Goal: Task Accomplishment & Management: Manage account settings

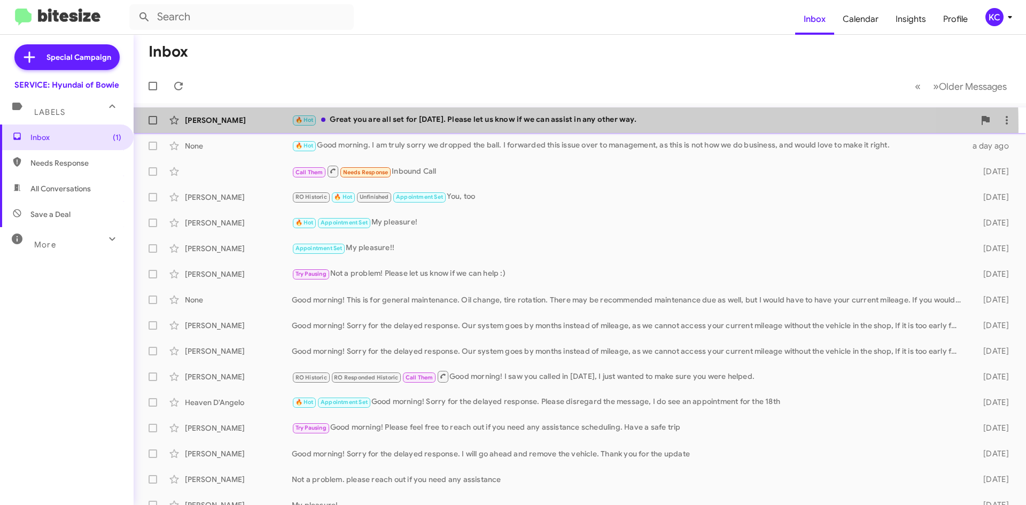
click at [434, 128] on div "Sarah Smith 🔥 Hot Great you are all set for this Saturday. Please let us know i…" at bounding box center [579, 120] width 875 height 21
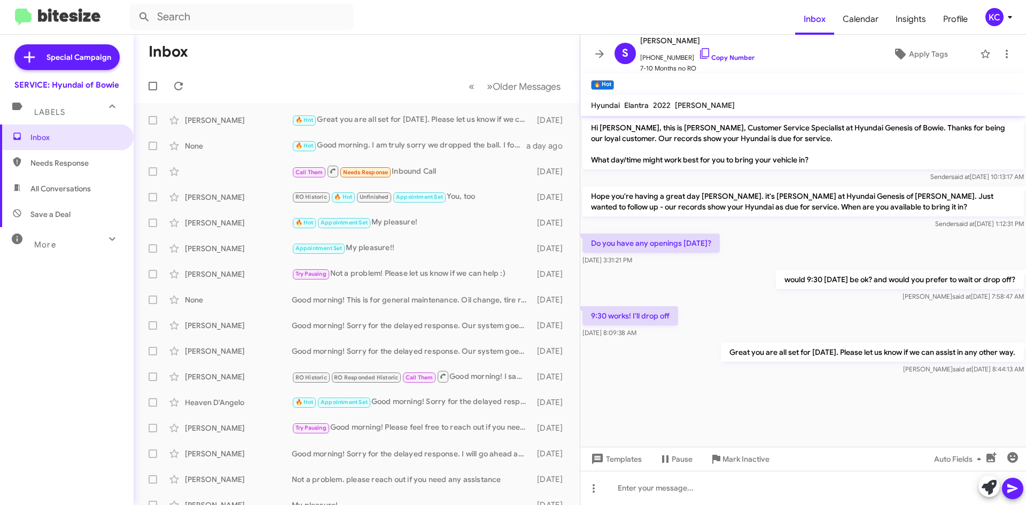
click at [83, 166] on span "Needs Response" at bounding box center [75, 163] width 91 height 11
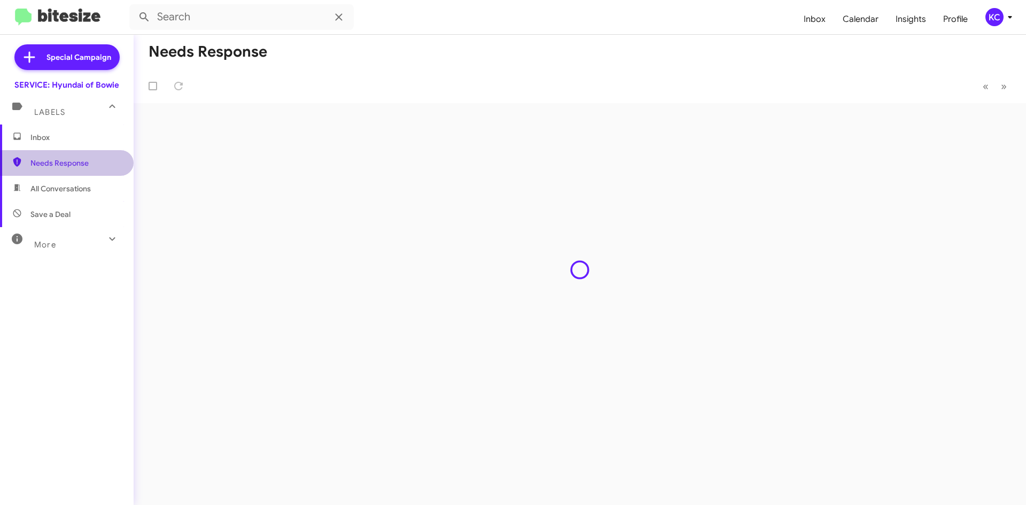
type input "in:needs-response"
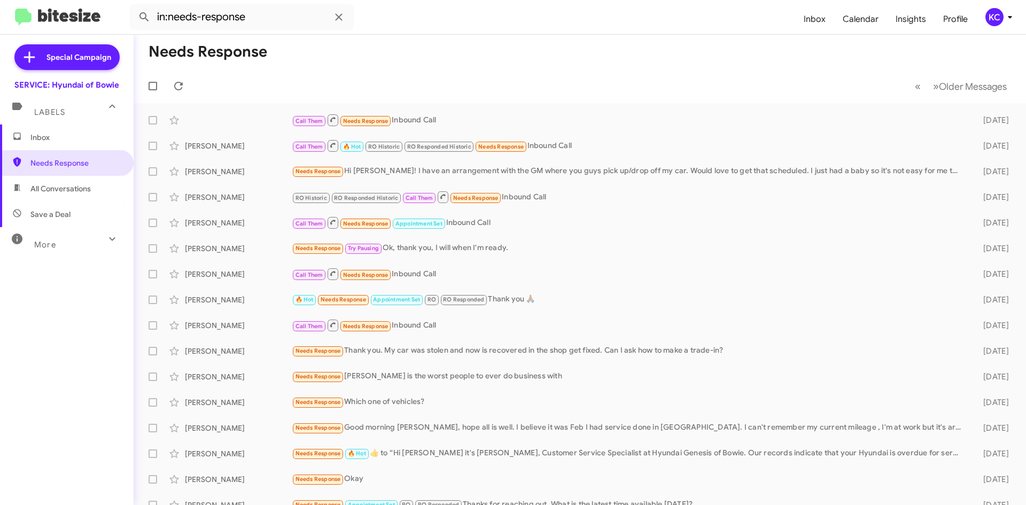
click at [41, 139] on span "Inbox" at bounding box center [75, 137] width 91 height 11
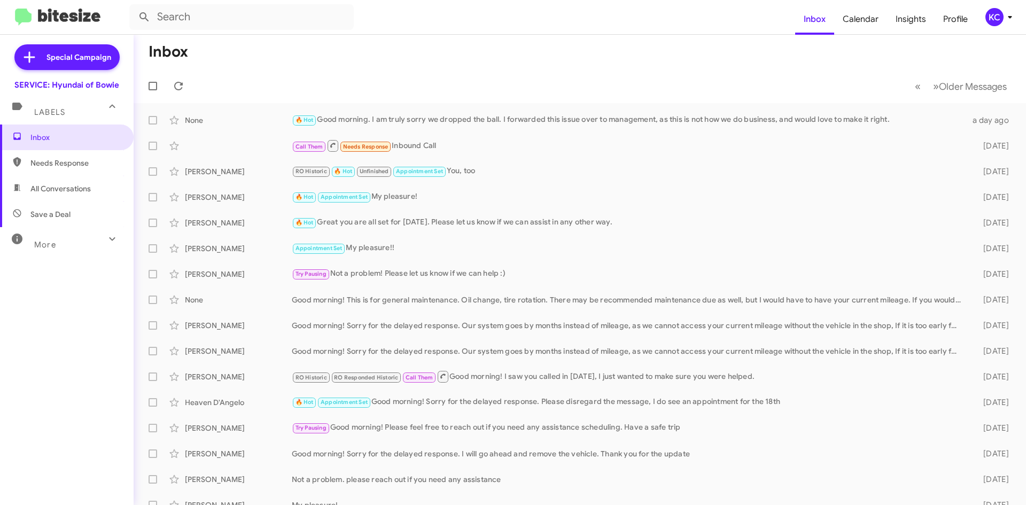
click at [74, 169] on span "Needs Response" at bounding box center [67, 163] width 134 height 26
type input "in:needs-response"
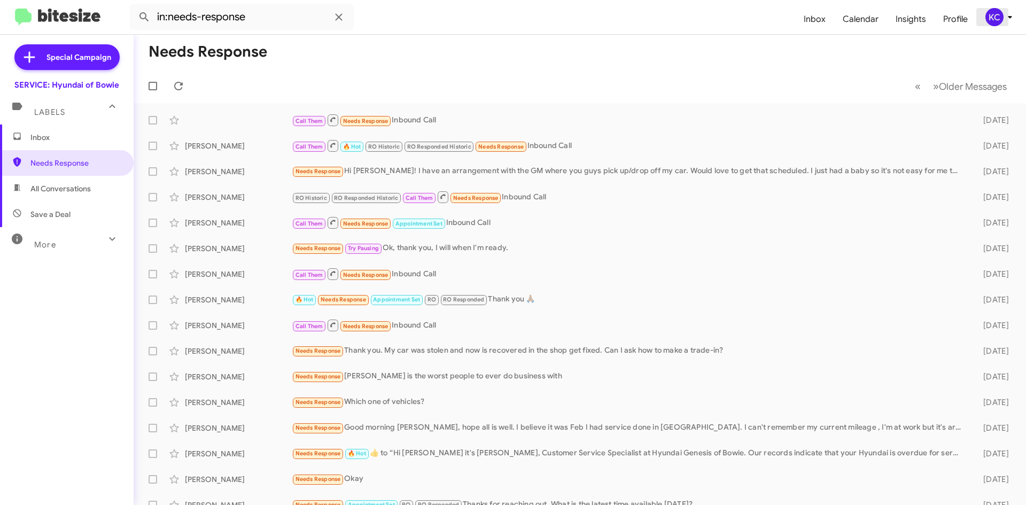
click at [985, 17] on div "KC" at bounding box center [994, 17] width 18 height 18
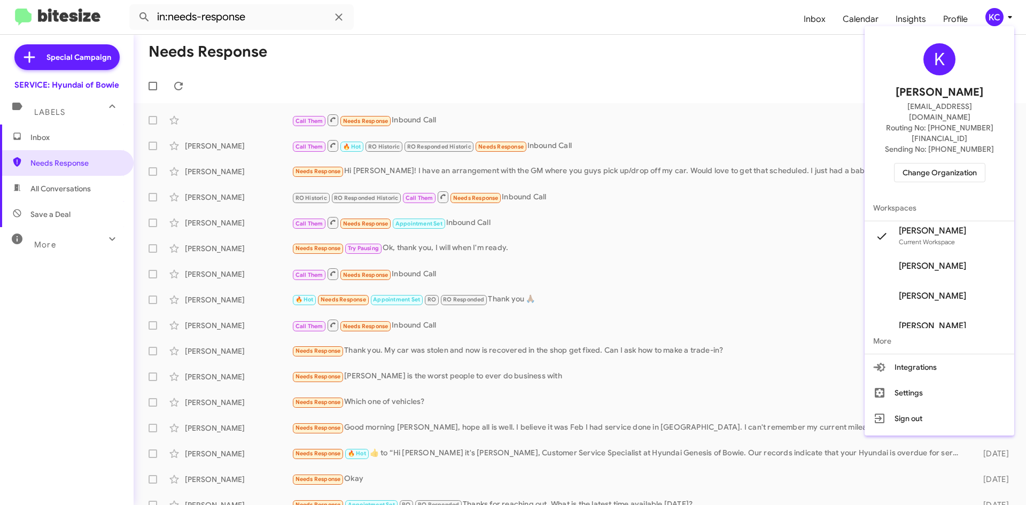
click at [965, 163] on span "Change Organization" at bounding box center [939, 172] width 74 height 18
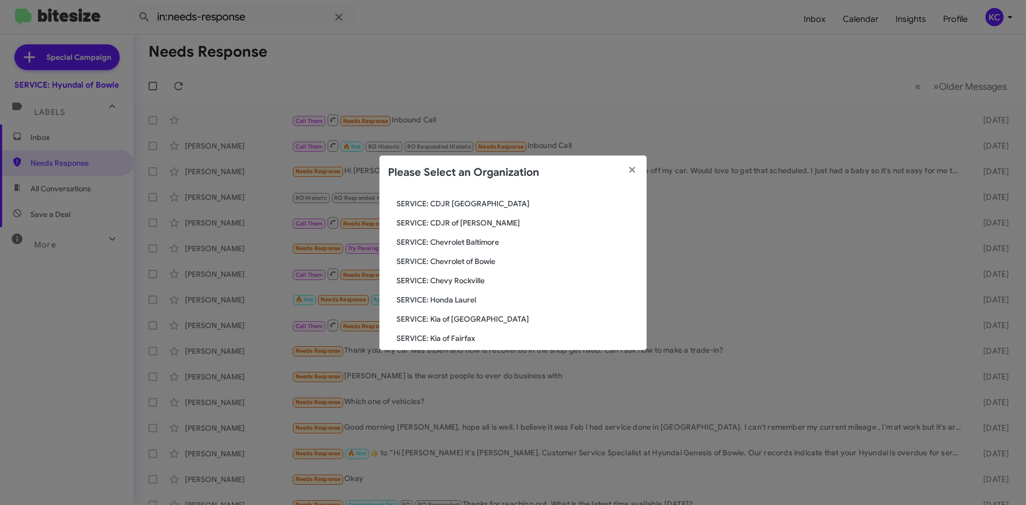
scroll to position [124, 0]
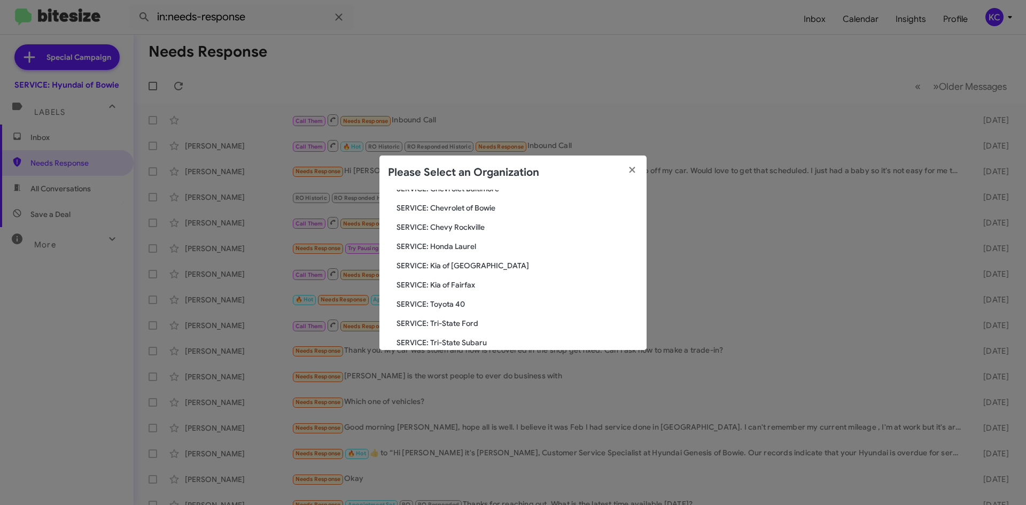
click at [449, 305] on span "SERVICE: Toyota 40" at bounding box center [516, 304] width 241 height 11
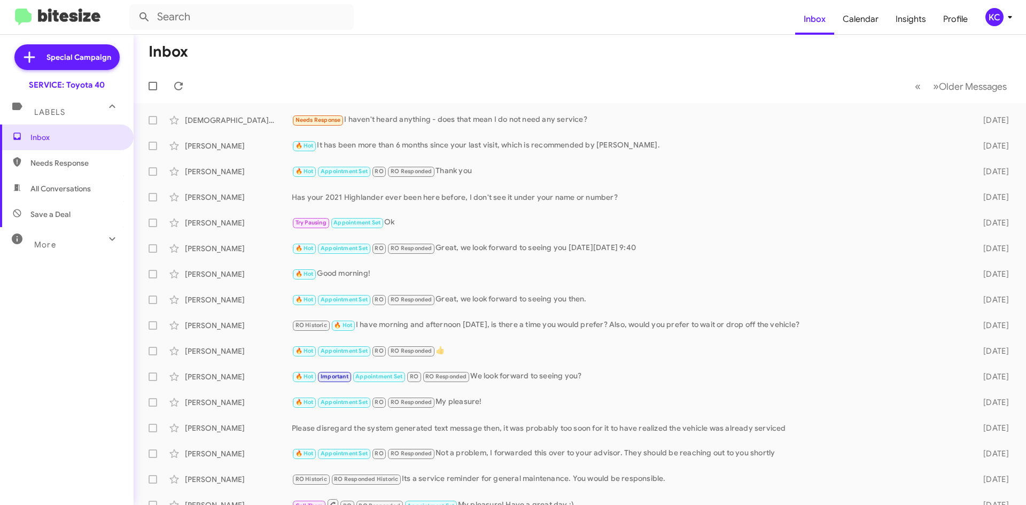
click at [61, 159] on span "Needs Response" at bounding box center [75, 163] width 91 height 11
type input "in:needs-response"
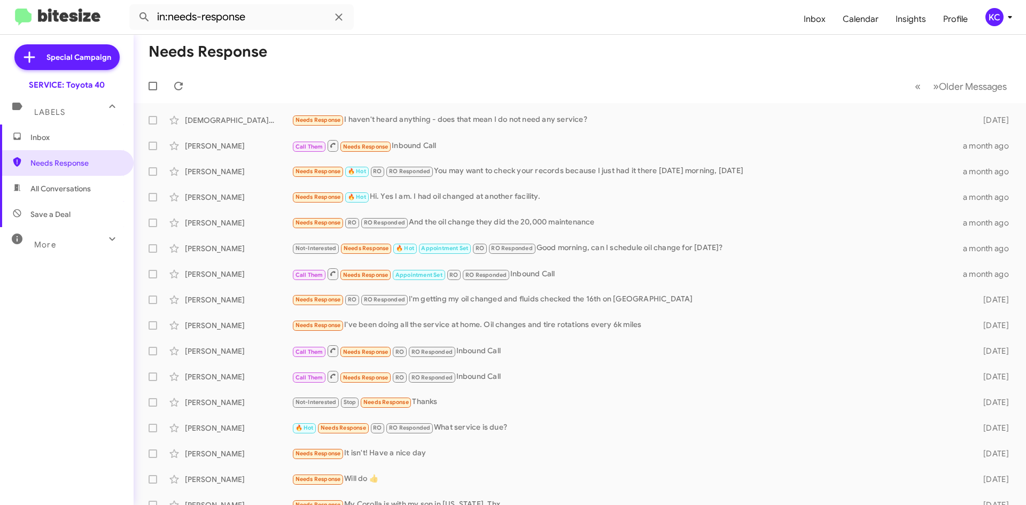
click at [992, 19] on div "KC" at bounding box center [994, 17] width 18 height 18
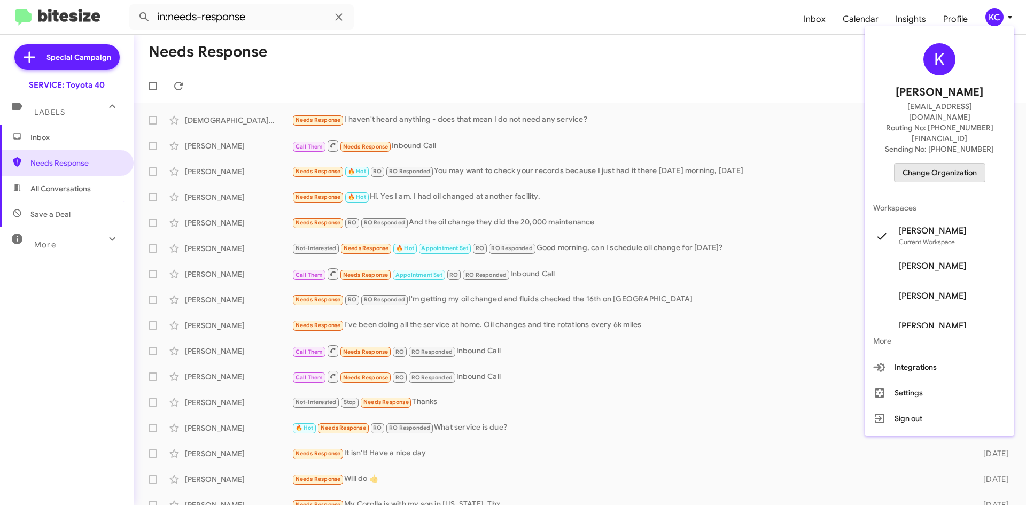
click at [947, 163] on span "Change Organization" at bounding box center [939, 172] width 74 height 18
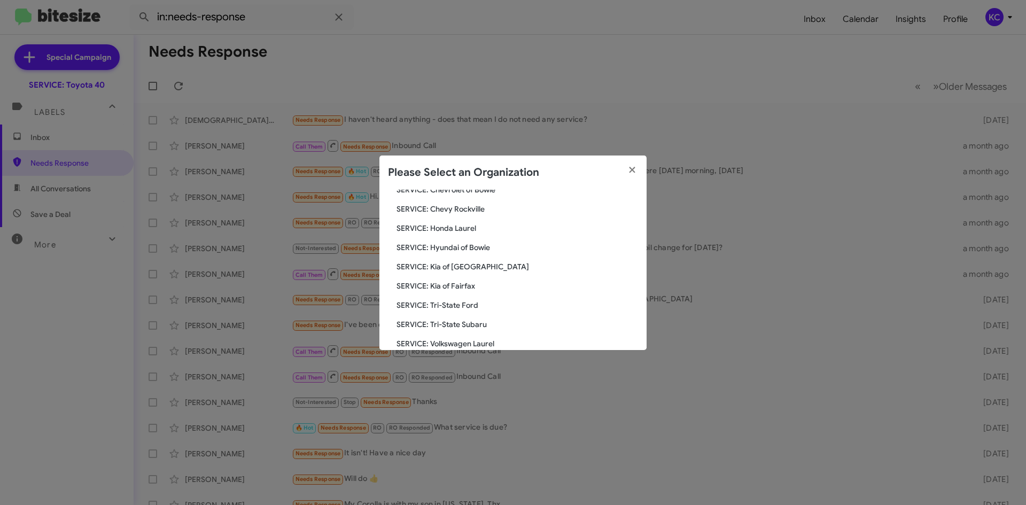
scroll to position [160, 0]
click at [481, 222] on div "Search SERVICE: Toyota 40 Current Org SERVICE: CDJR Baltimore SERVICE: CDJR Cla…" at bounding box center [512, 270] width 267 height 160
click at [481, 228] on span "SERVICE: Hyundai of Bowie" at bounding box center [516, 229] width 241 height 11
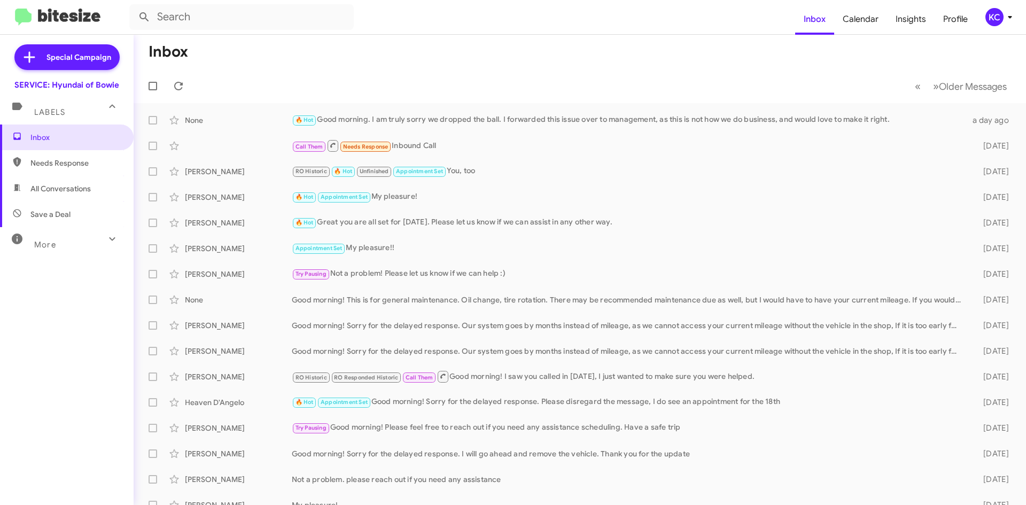
click at [72, 155] on span "Needs Response" at bounding box center [67, 163] width 134 height 26
type input "in:needs-response"
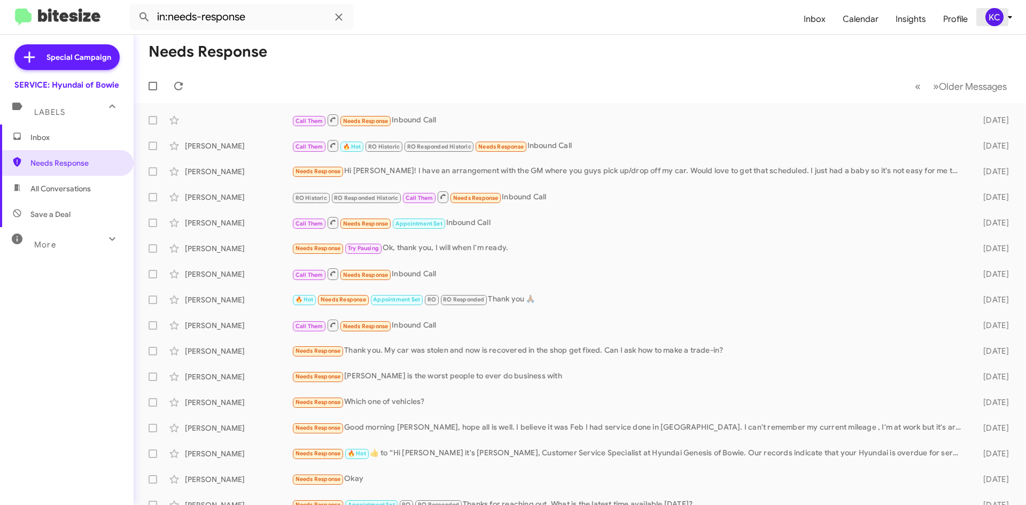
click at [993, 11] on div "KC" at bounding box center [994, 17] width 18 height 18
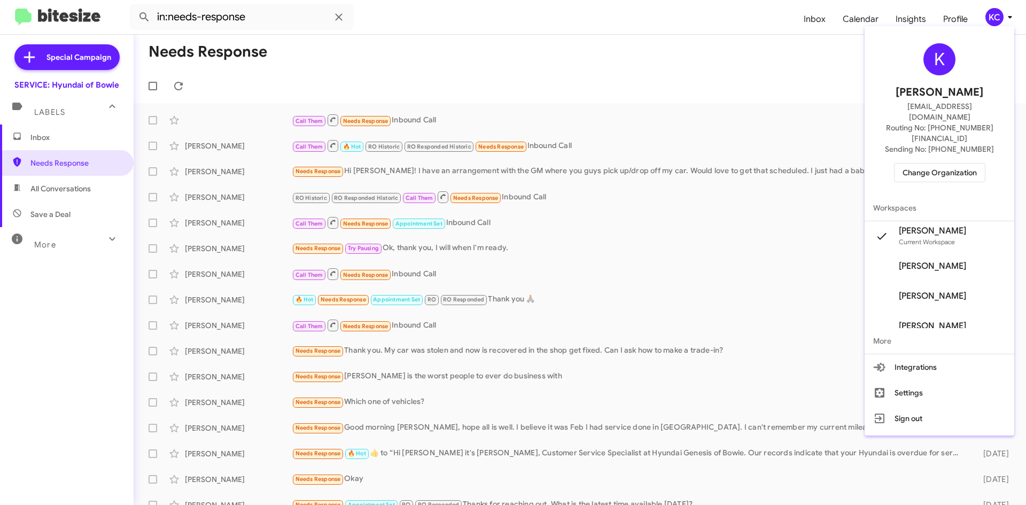
click at [956, 163] on span "Change Organization" at bounding box center [939, 172] width 74 height 18
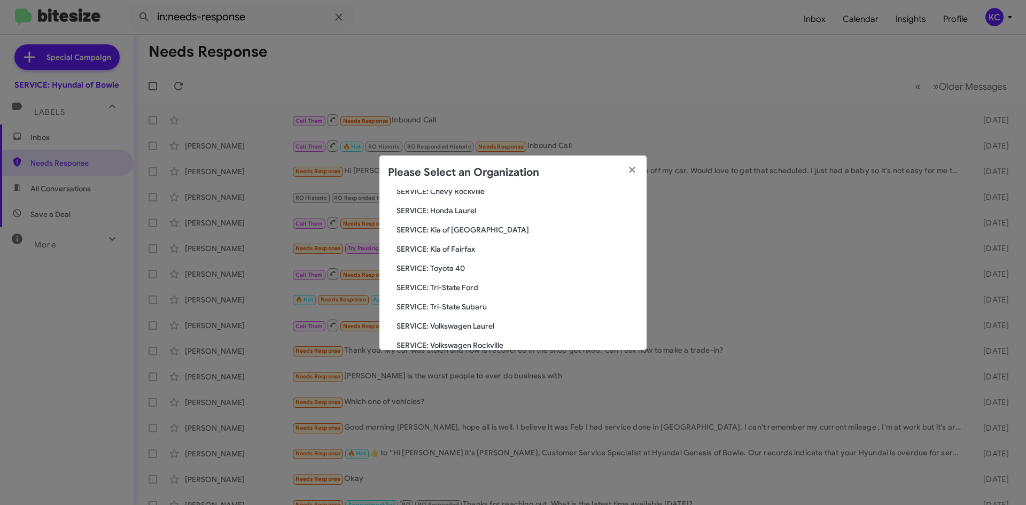
scroll to position [178, 0]
click at [465, 234] on span "SERVICE: Kia of Fairfax" at bounding box center [516, 231] width 241 height 11
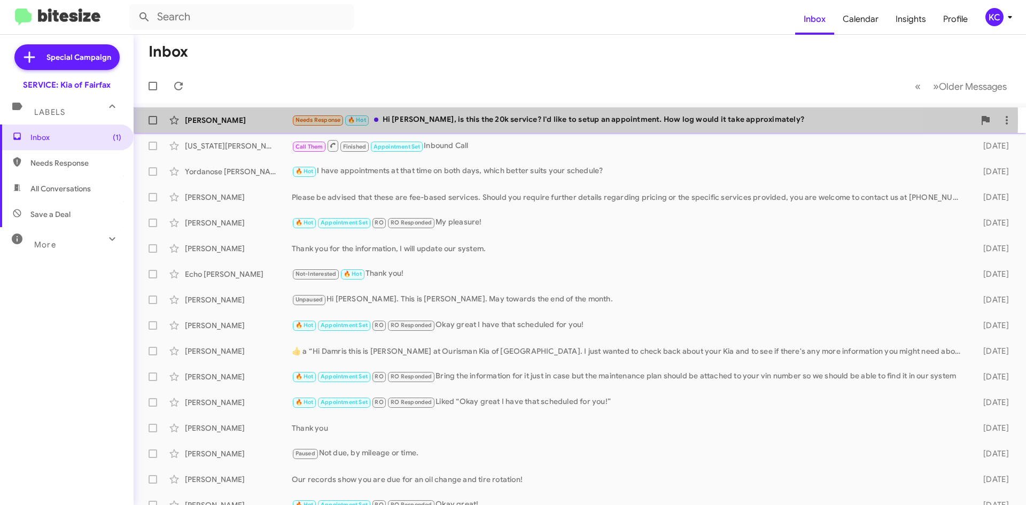
click at [495, 119] on div "Needs Response 🔥 Hot Hi [PERSON_NAME], is this the 20k service? I'd like to set…" at bounding box center [633, 120] width 683 height 12
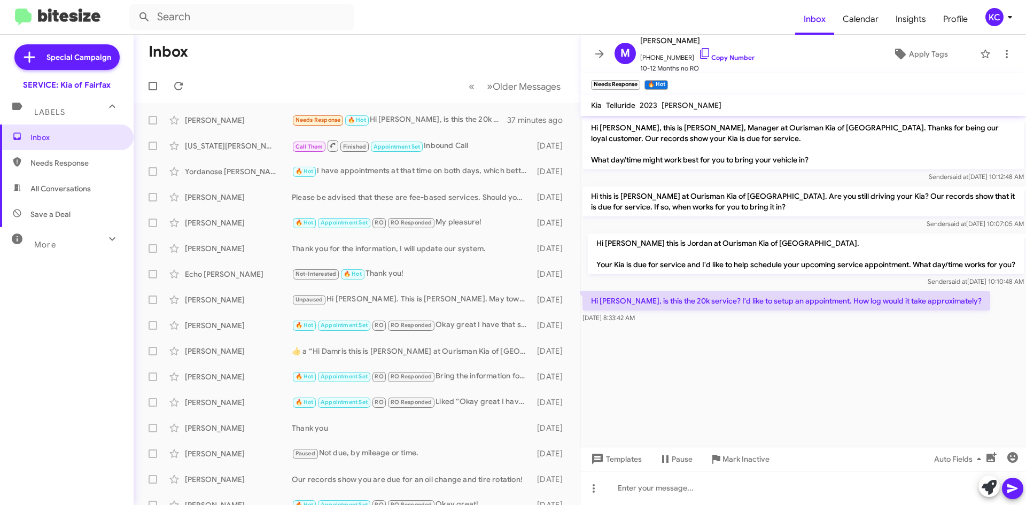
click at [51, 167] on span "Needs Response" at bounding box center [75, 163] width 91 height 11
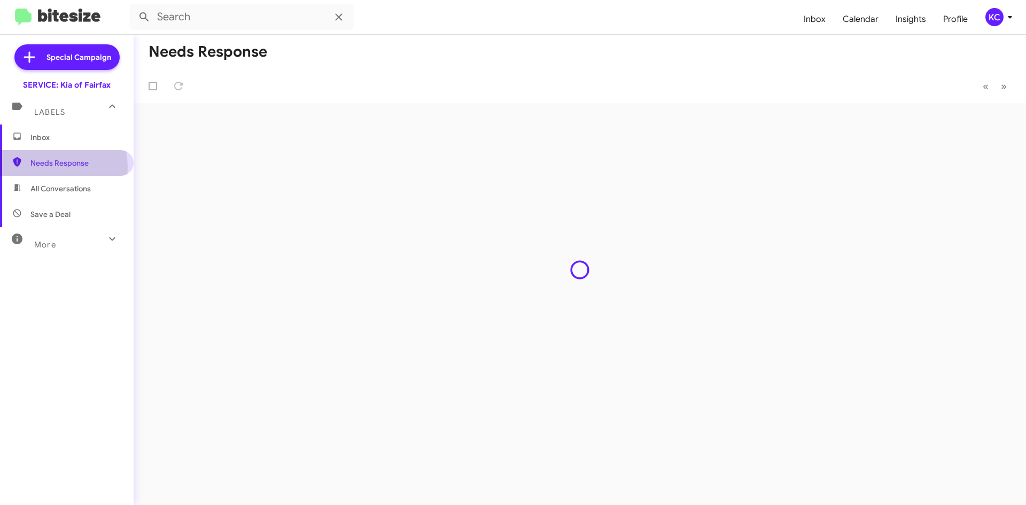
type input "in:needs-response"
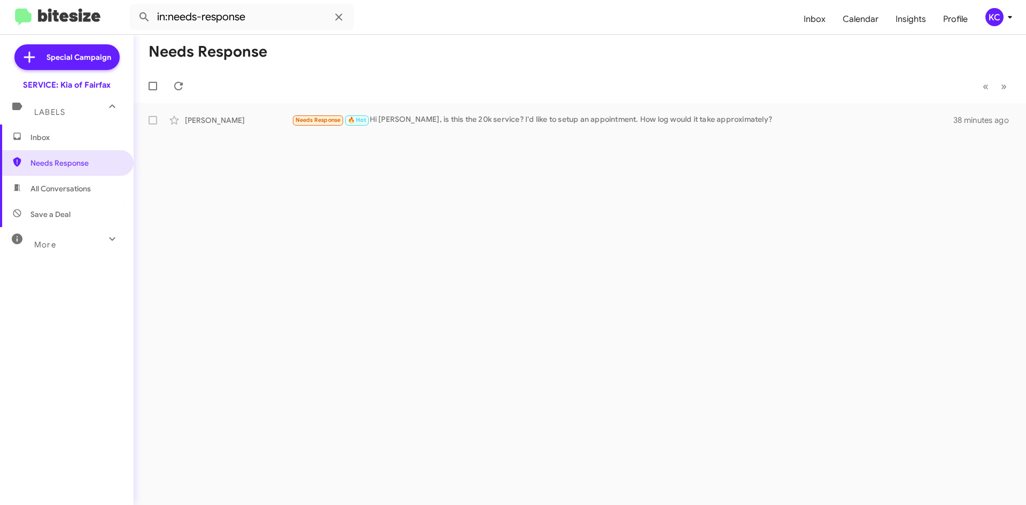
click at [997, 22] on div "KC" at bounding box center [994, 17] width 18 height 18
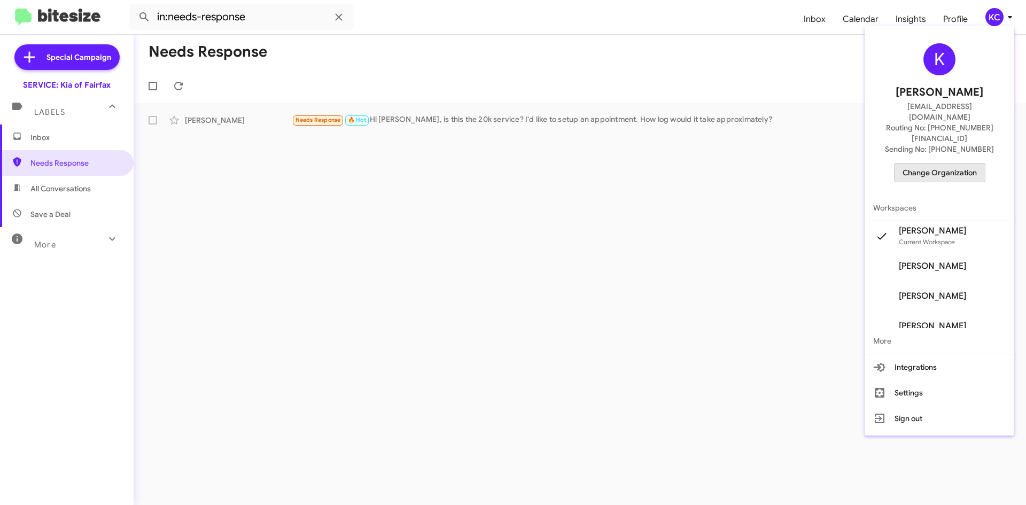
click at [961, 163] on span "Change Organization" at bounding box center [939, 172] width 74 height 18
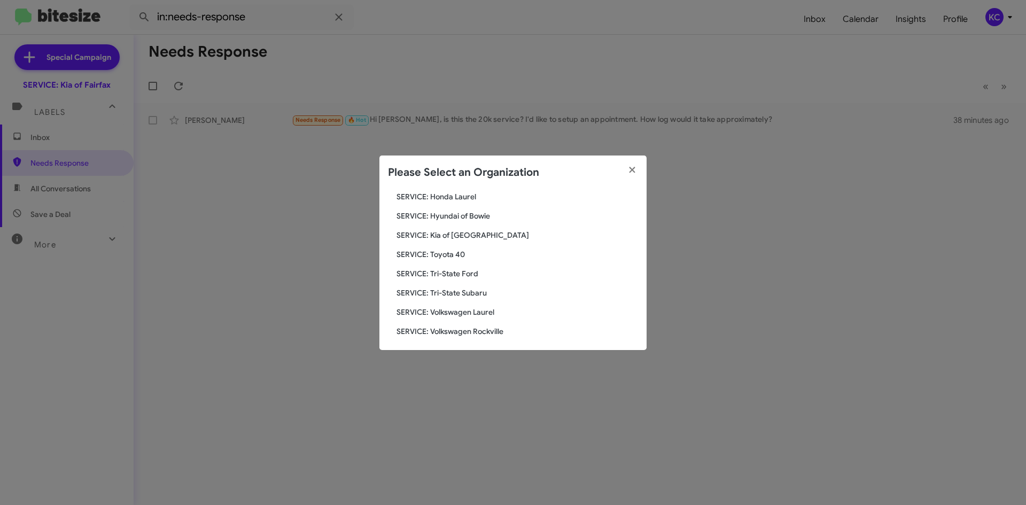
scroll to position [178, 0]
click at [442, 293] on span "SERVICE: Tri-State Subaru" at bounding box center [516, 289] width 241 height 11
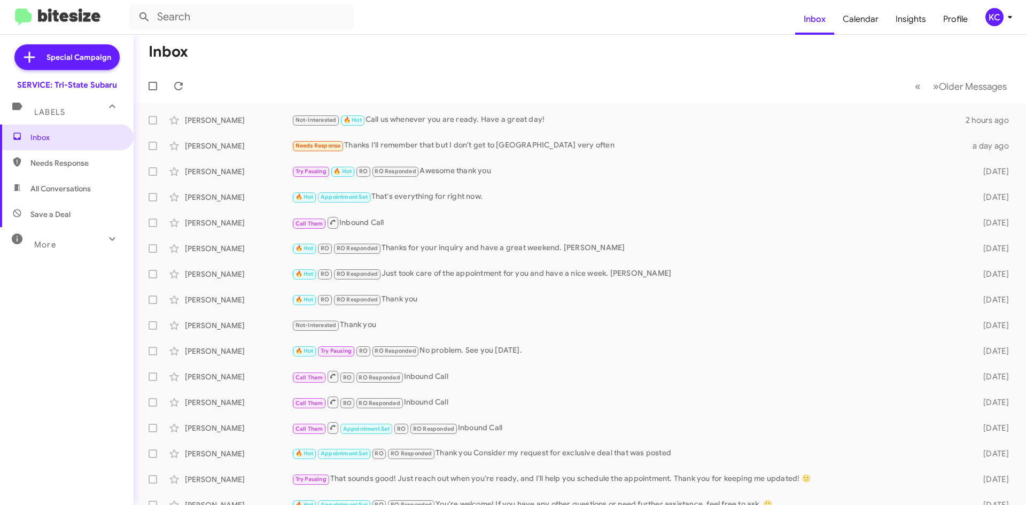
click at [72, 167] on span "Needs Response" at bounding box center [75, 163] width 91 height 11
type input "in:needs-response"
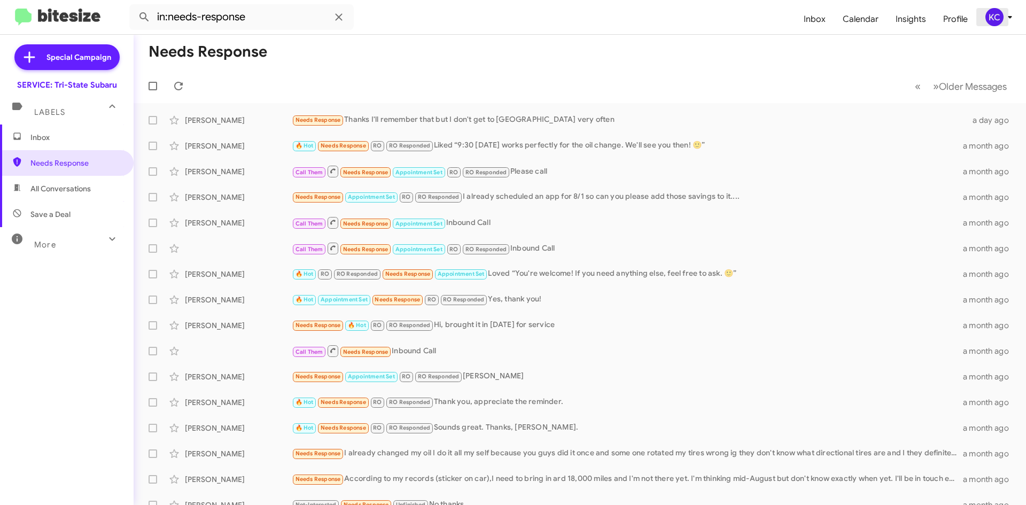
click at [993, 17] on div "KC" at bounding box center [994, 17] width 18 height 18
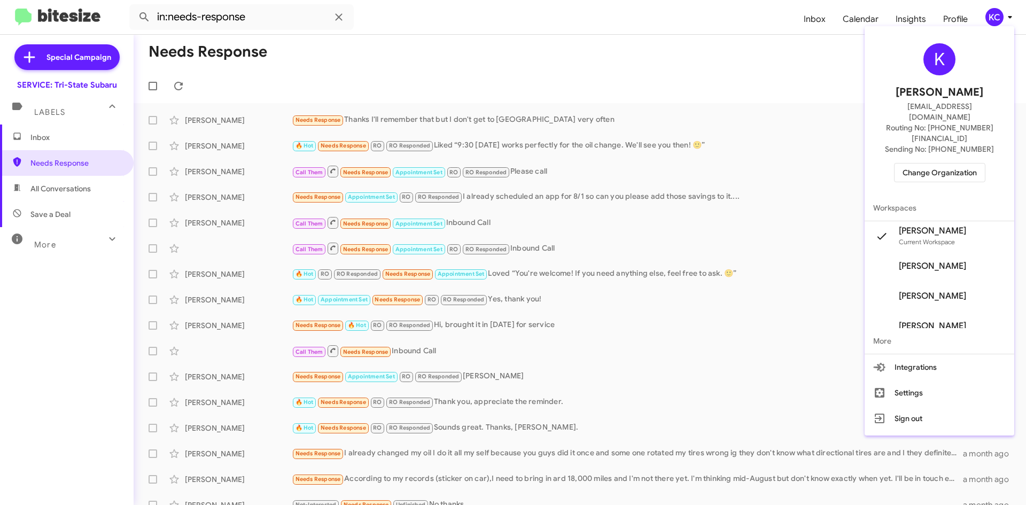
click at [958, 163] on span "Change Organization" at bounding box center [939, 172] width 74 height 18
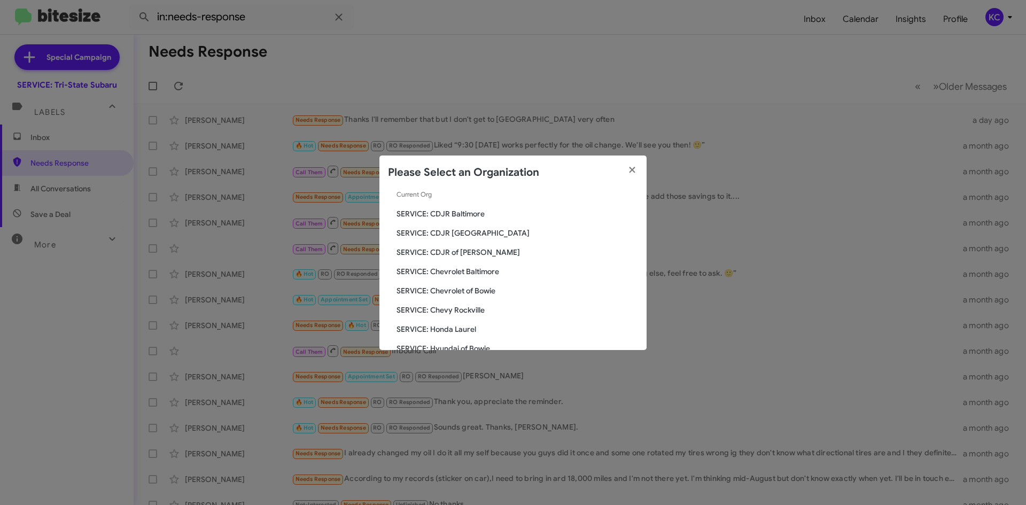
scroll to position [107, 0]
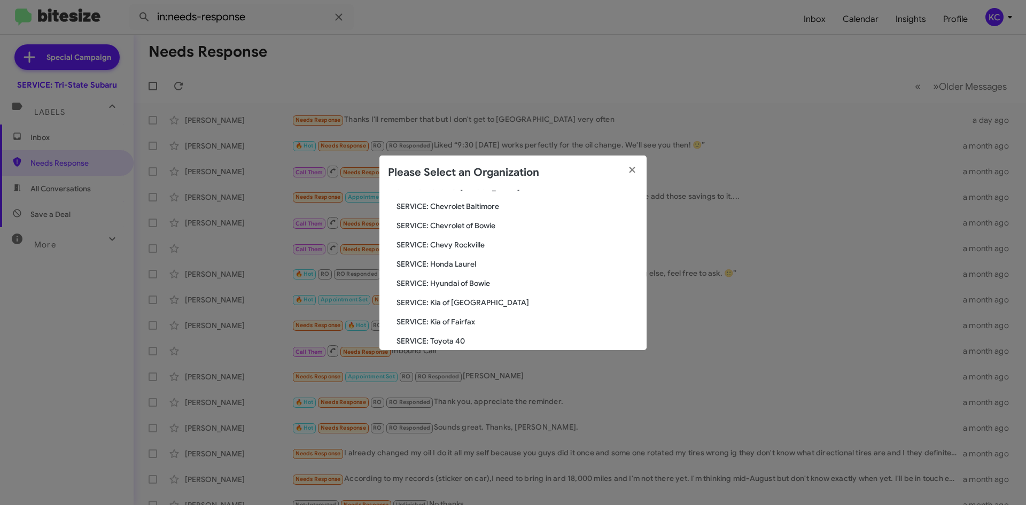
click at [466, 284] on span "SERVICE: Hyundai of Bowie" at bounding box center [516, 283] width 241 height 11
